Goal: Task Accomplishment & Management: Use online tool/utility

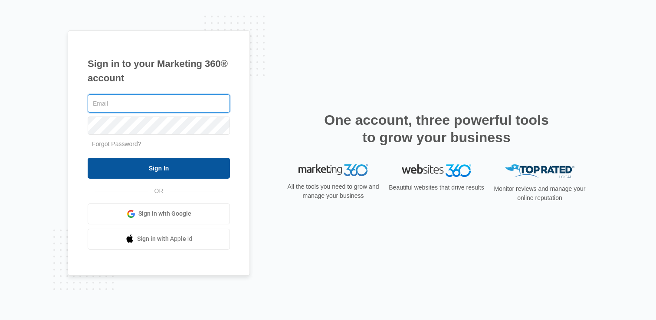
type input "[PERSON_NAME][EMAIL_ADDRESS][PERSON_NAME][DOMAIN_NAME]"
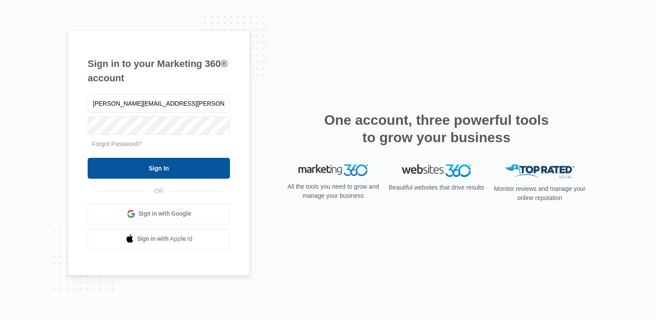
click at [161, 170] on input "Sign In" at bounding box center [159, 168] width 142 height 21
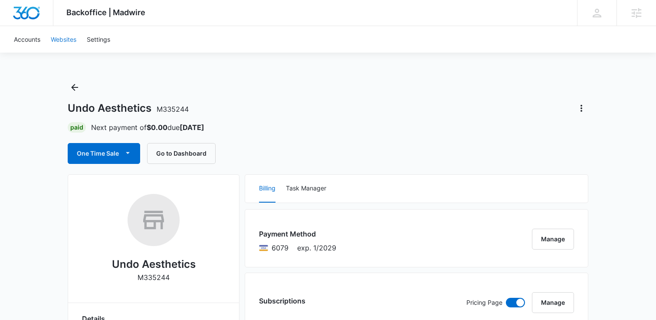
click at [65, 37] on link "Websites" at bounding box center [64, 39] width 36 height 26
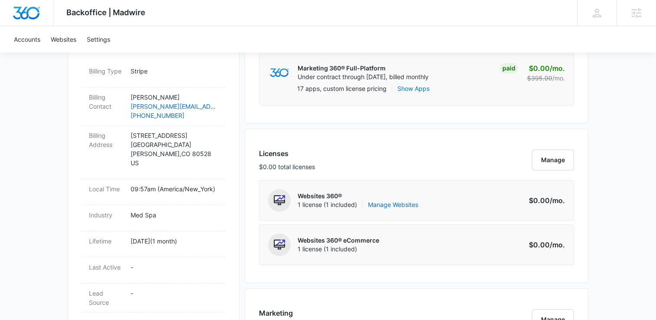
scroll to position [284, 0]
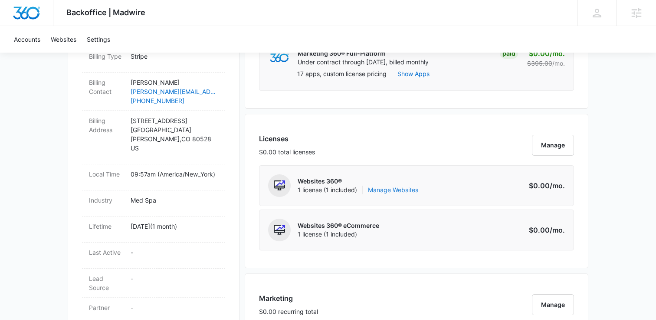
click at [408, 189] on link "Manage Websites" at bounding box center [393, 189] width 50 height 9
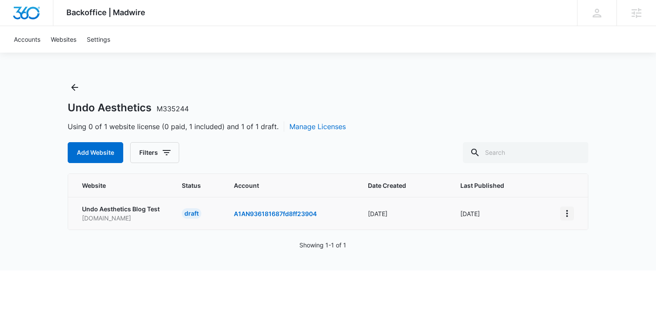
click at [567, 208] on icon "View More" at bounding box center [567, 213] width 10 height 10
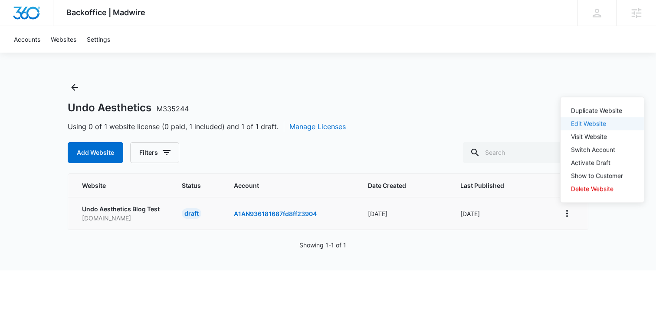
click at [591, 125] on link "Edit Website" at bounding box center [588, 123] width 35 height 7
